Goal: Information Seeking & Learning: Learn about a topic

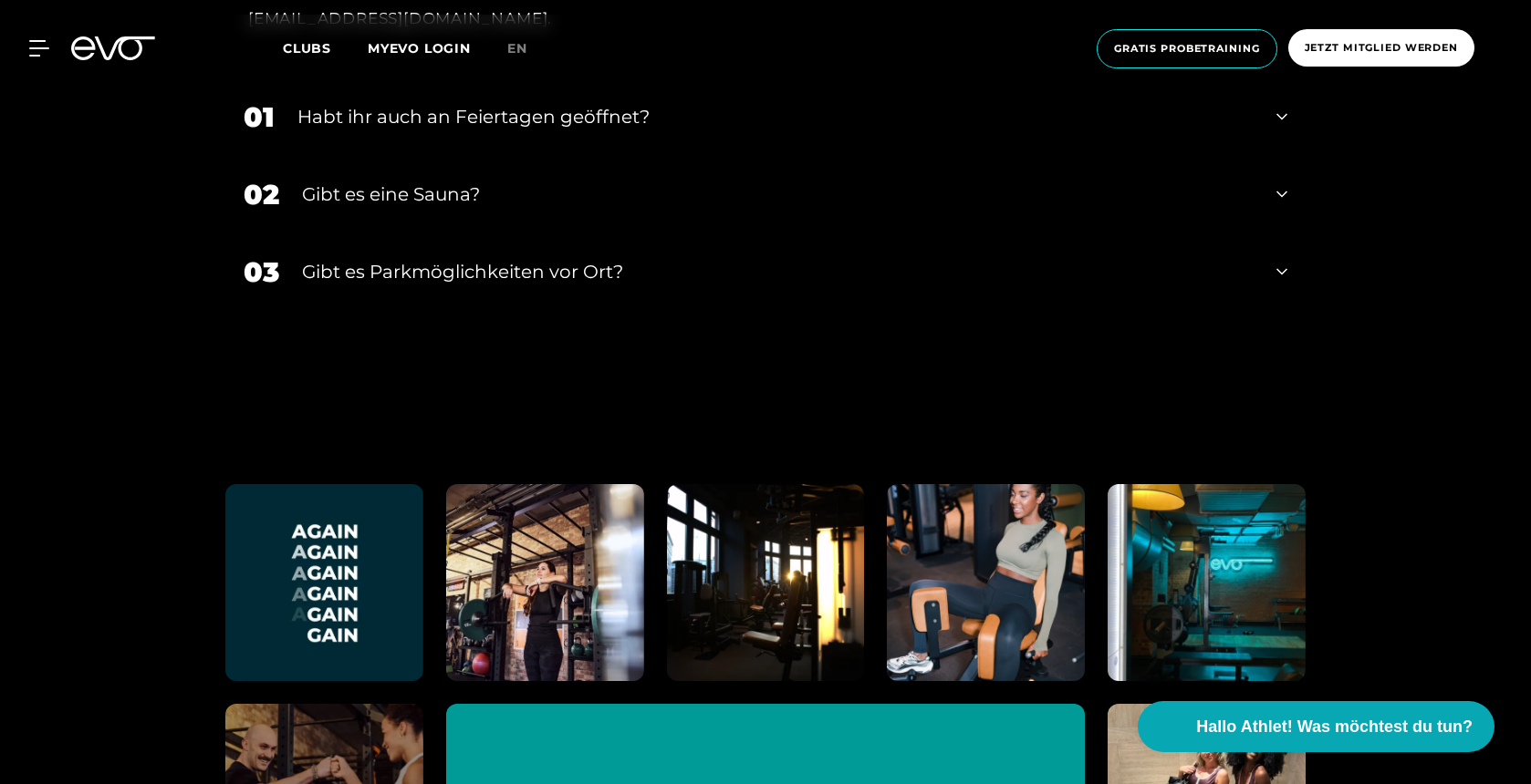
scroll to position [8322, 0]
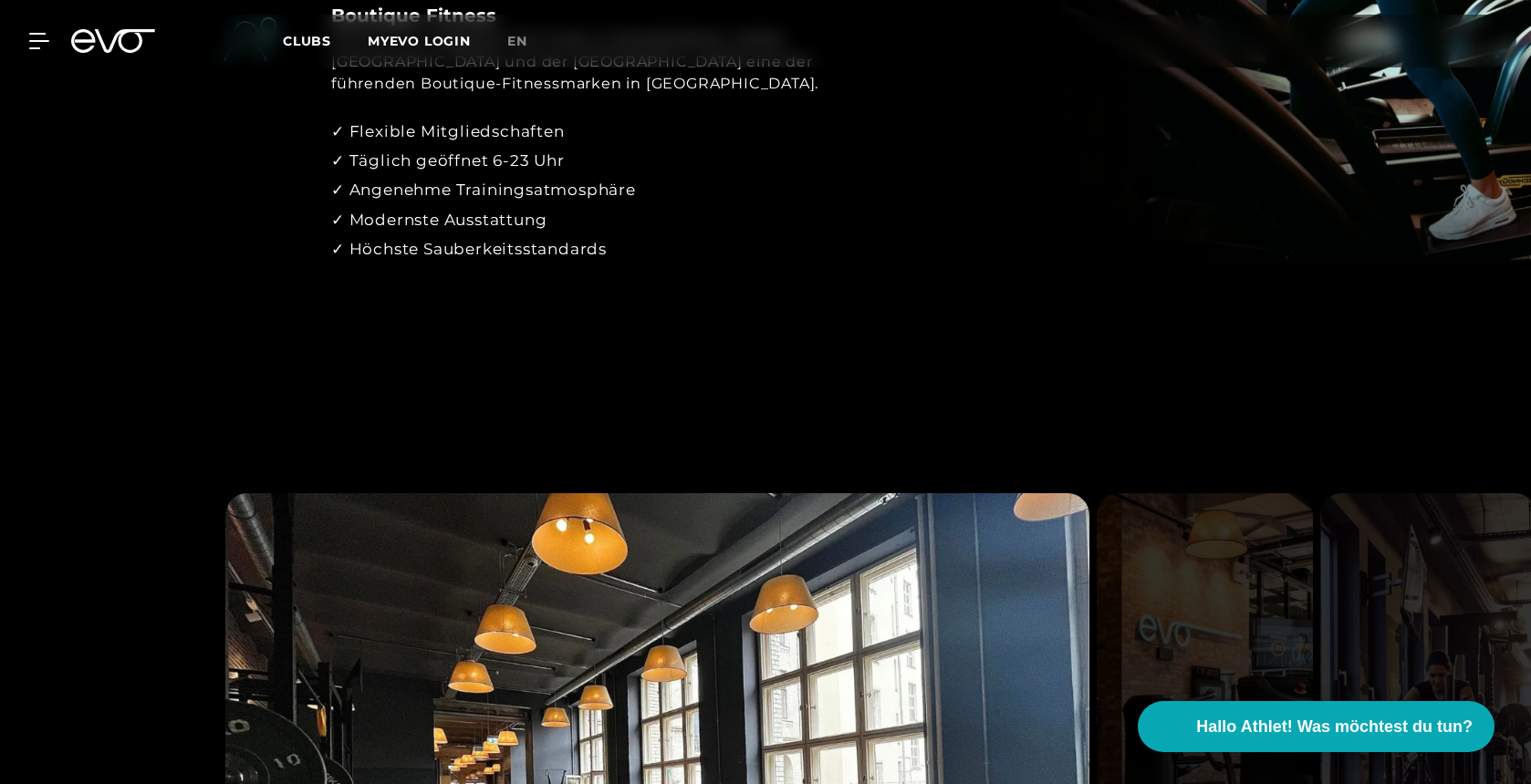
scroll to position [1743, 0]
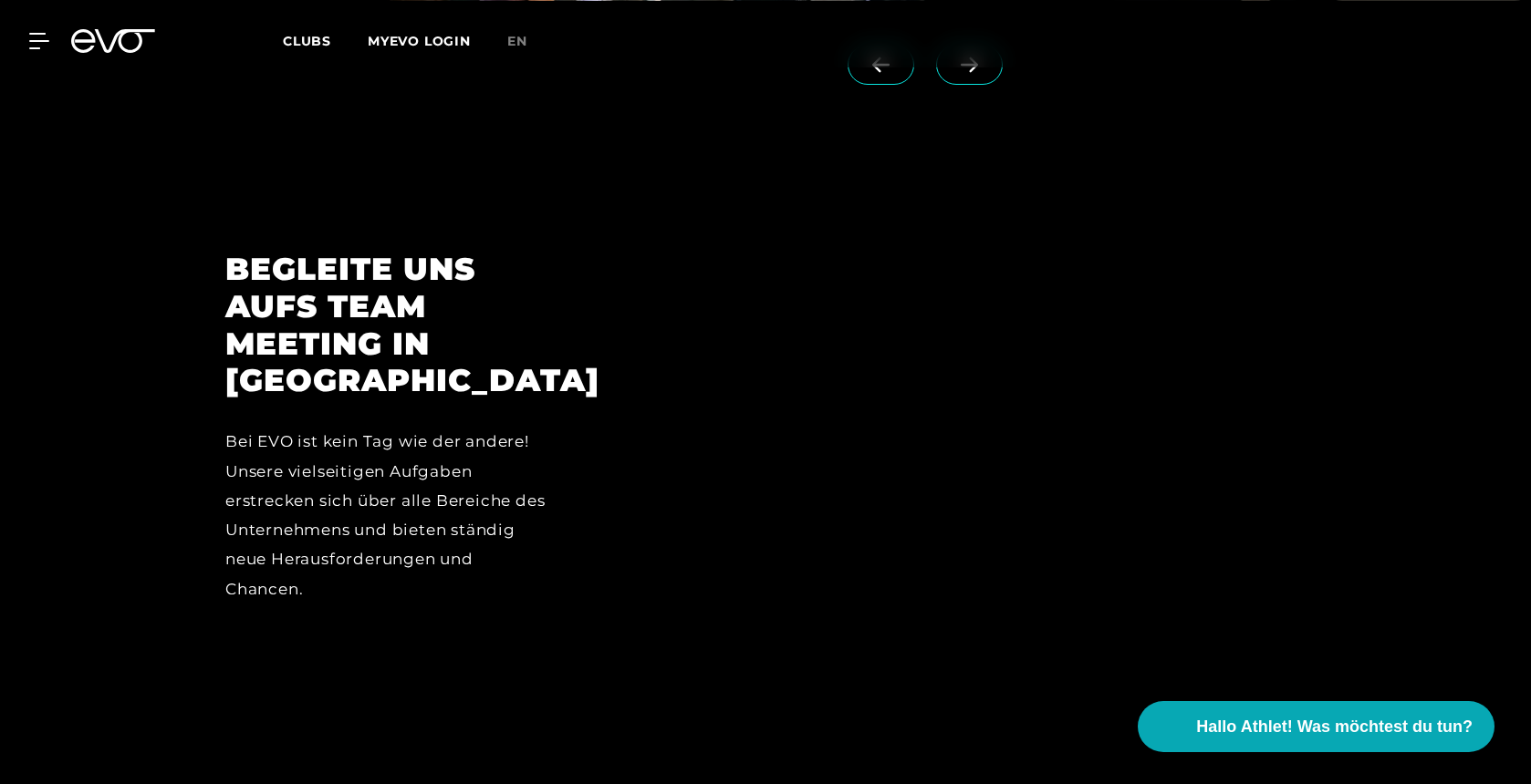
scroll to position [5901, 0]
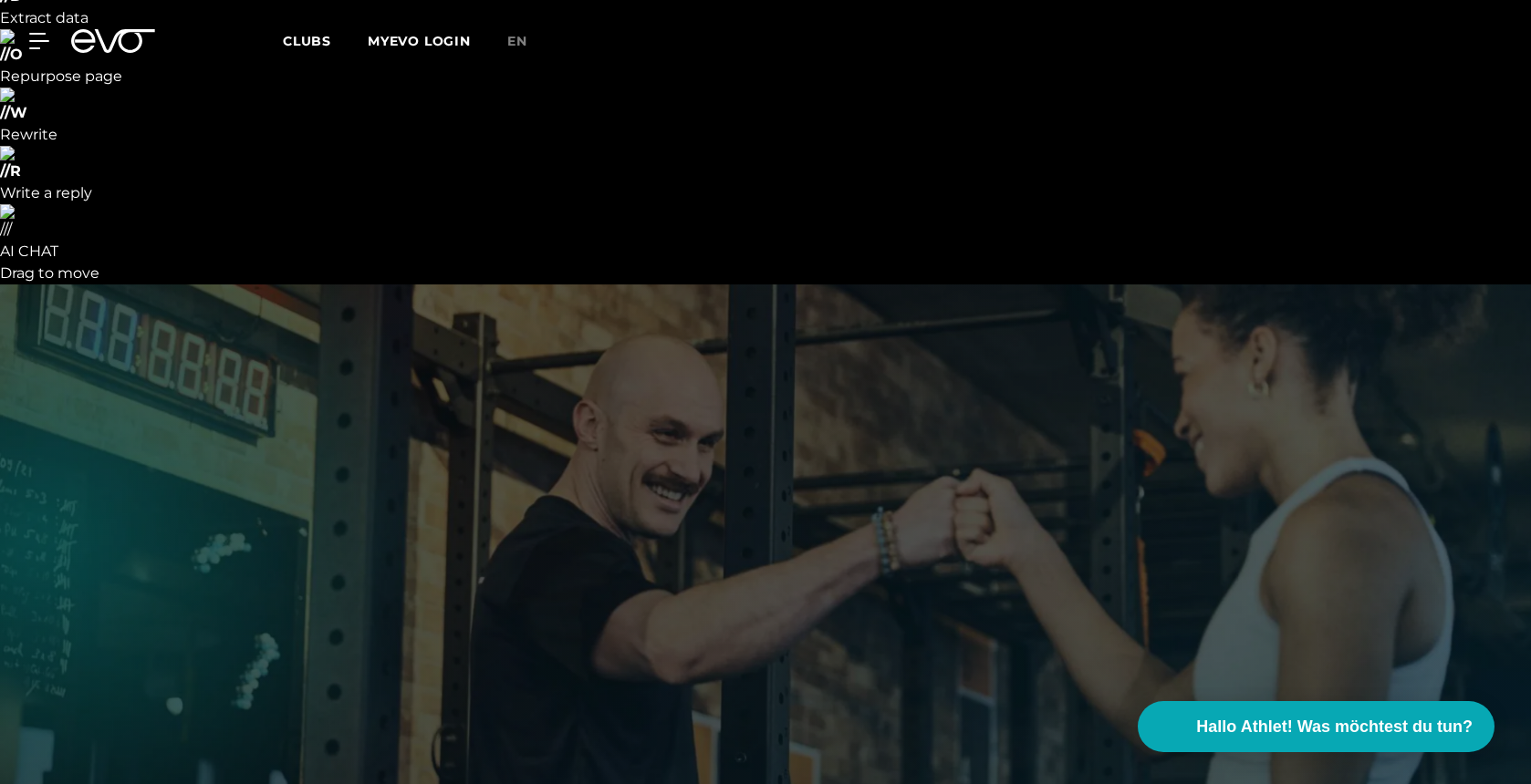
scroll to position [0, 0]
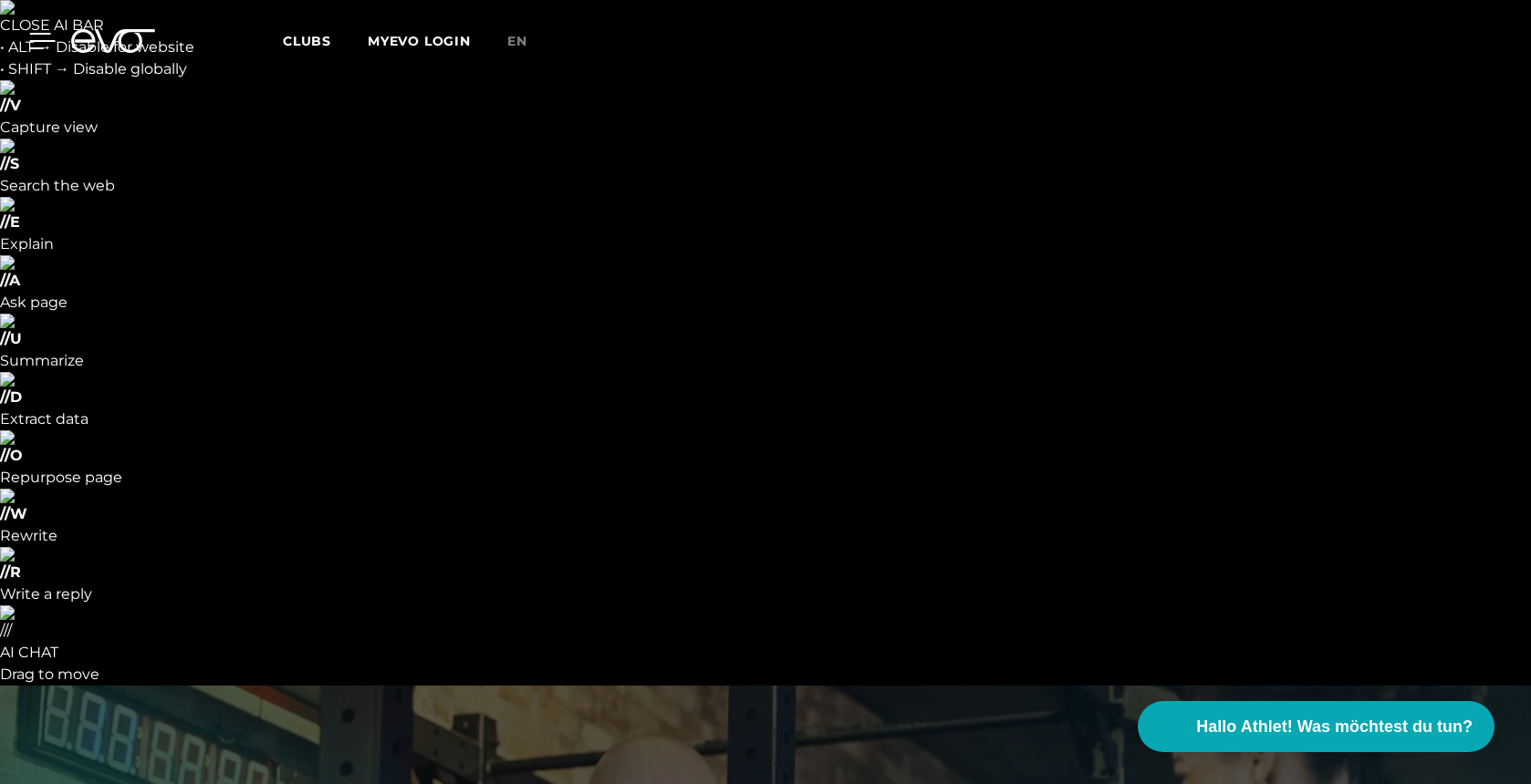
click at [39, 47] on icon at bounding box center [42, 41] width 26 height 16
